Goal: Browse casually: Explore the website without a specific task or goal

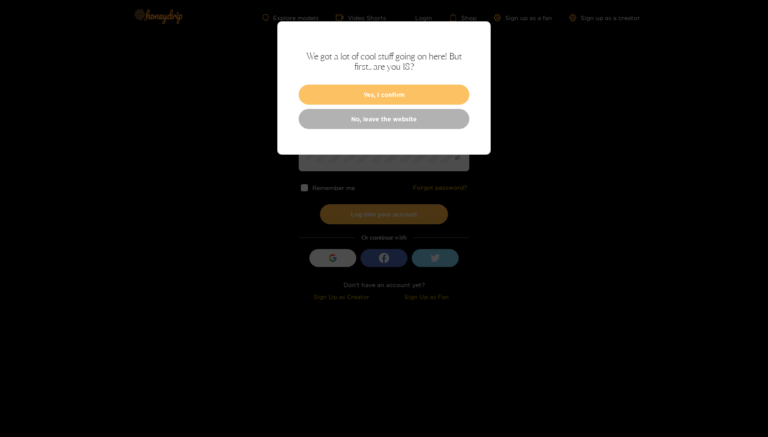
click at [397, 95] on button "Yes, I confirm" at bounding box center [384, 94] width 171 height 20
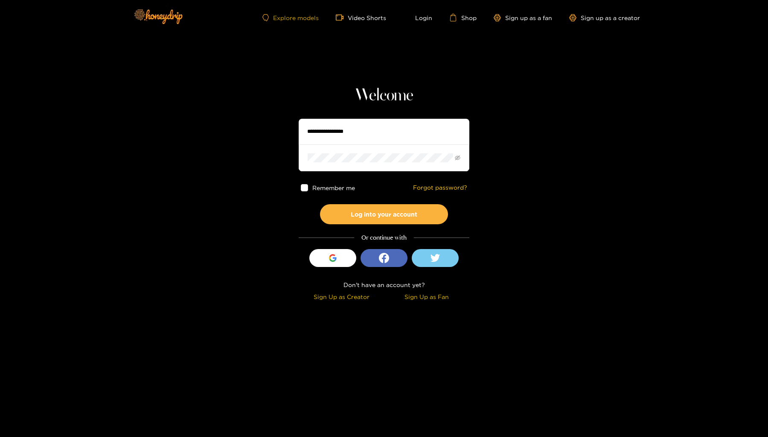
click at [294, 15] on link "Explore models" at bounding box center [290, 17] width 56 height 7
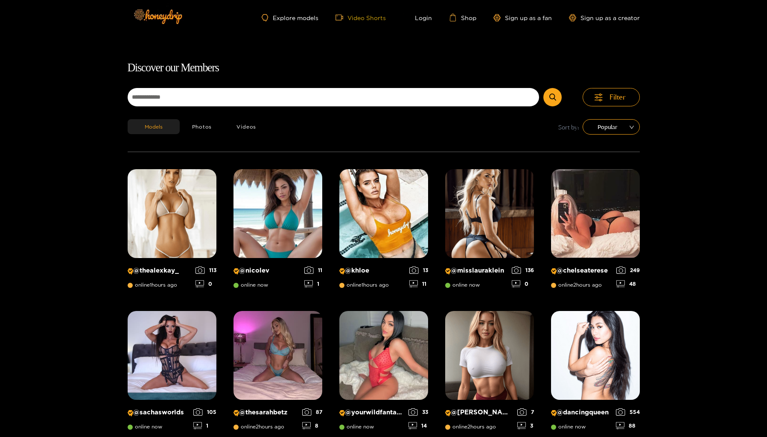
click at [364, 18] on link "Video Shorts" at bounding box center [360, 18] width 50 height 8
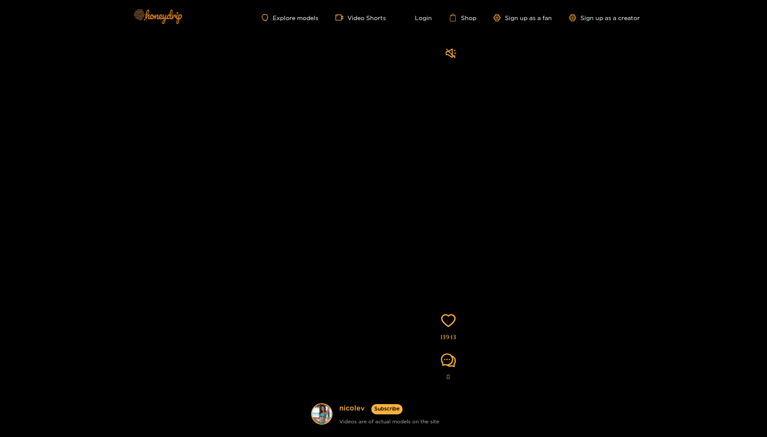
click at [171, 16] on img at bounding box center [158, 16] width 60 height 36
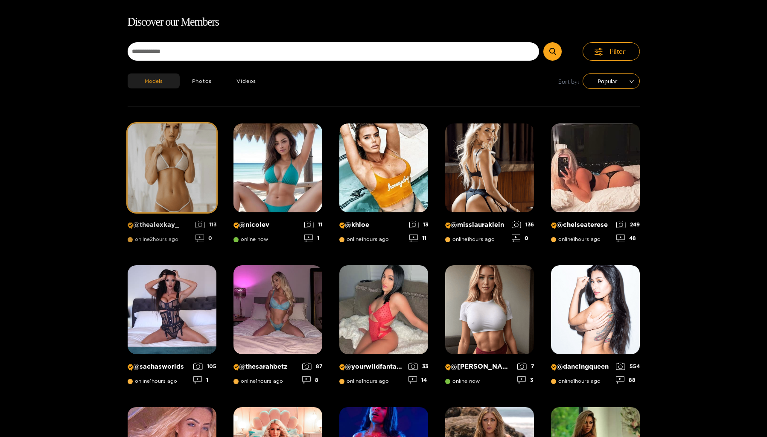
scroll to position [55, 0]
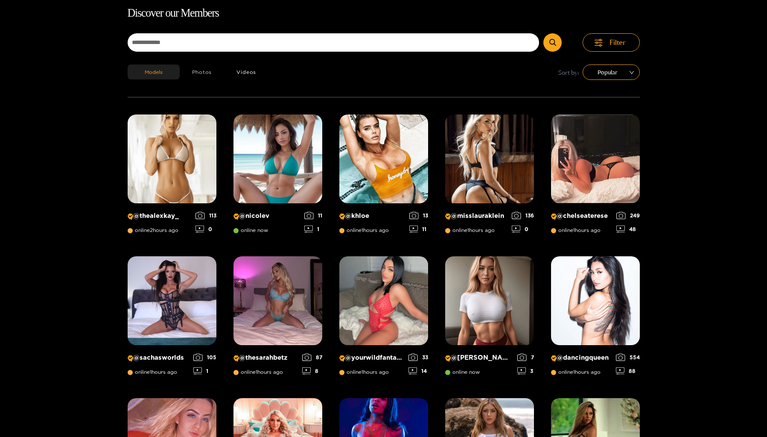
click at [208, 76] on button "Photos" at bounding box center [202, 71] width 45 height 15
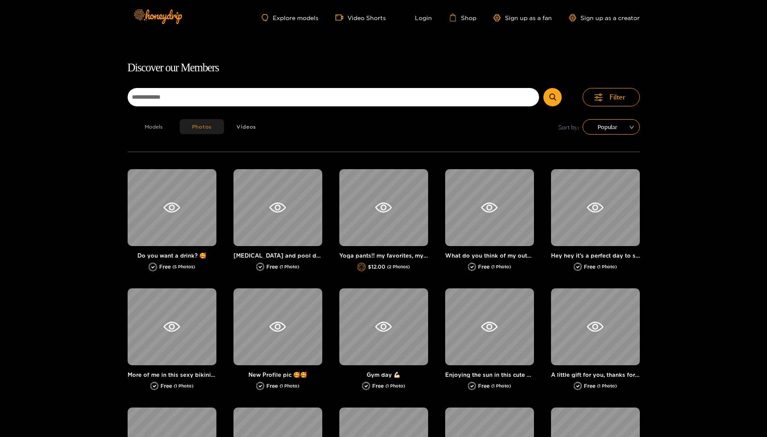
click at [157, 123] on button "Models" at bounding box center [154, 126] width 52 height 15
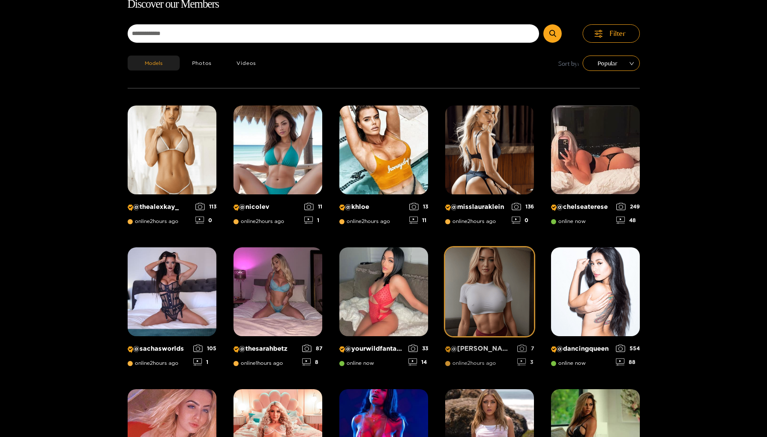
scroll to position [65, 0]
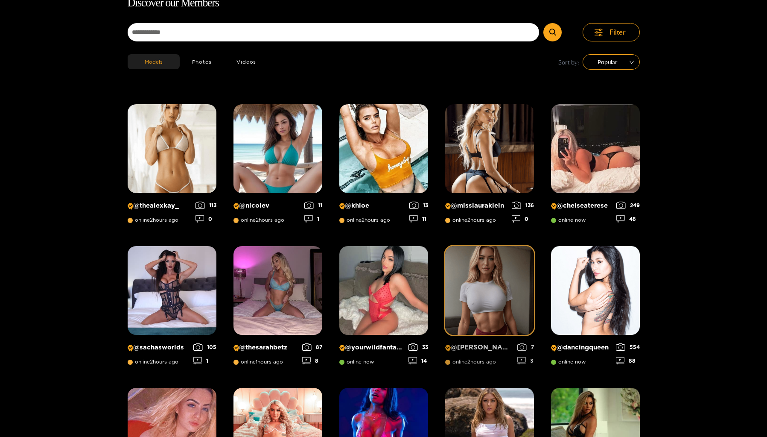
click at [489, 287] on img at bounding box center [489, 290] width 89 height 89
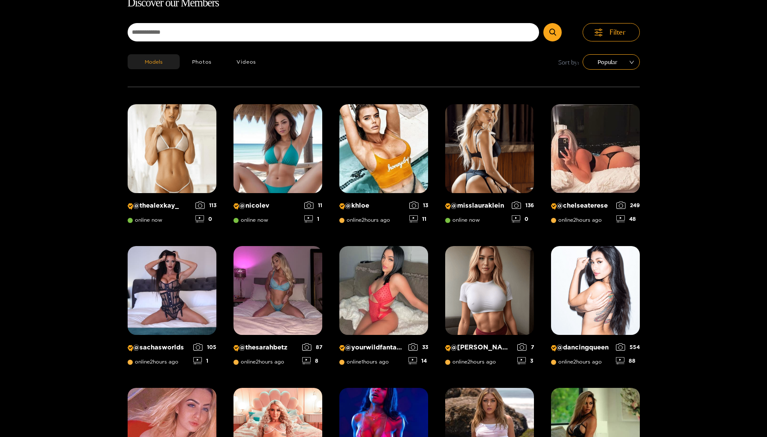
scroll to position [55, 0]
